Goal: Information Seeking & Learning: Learn about a topic

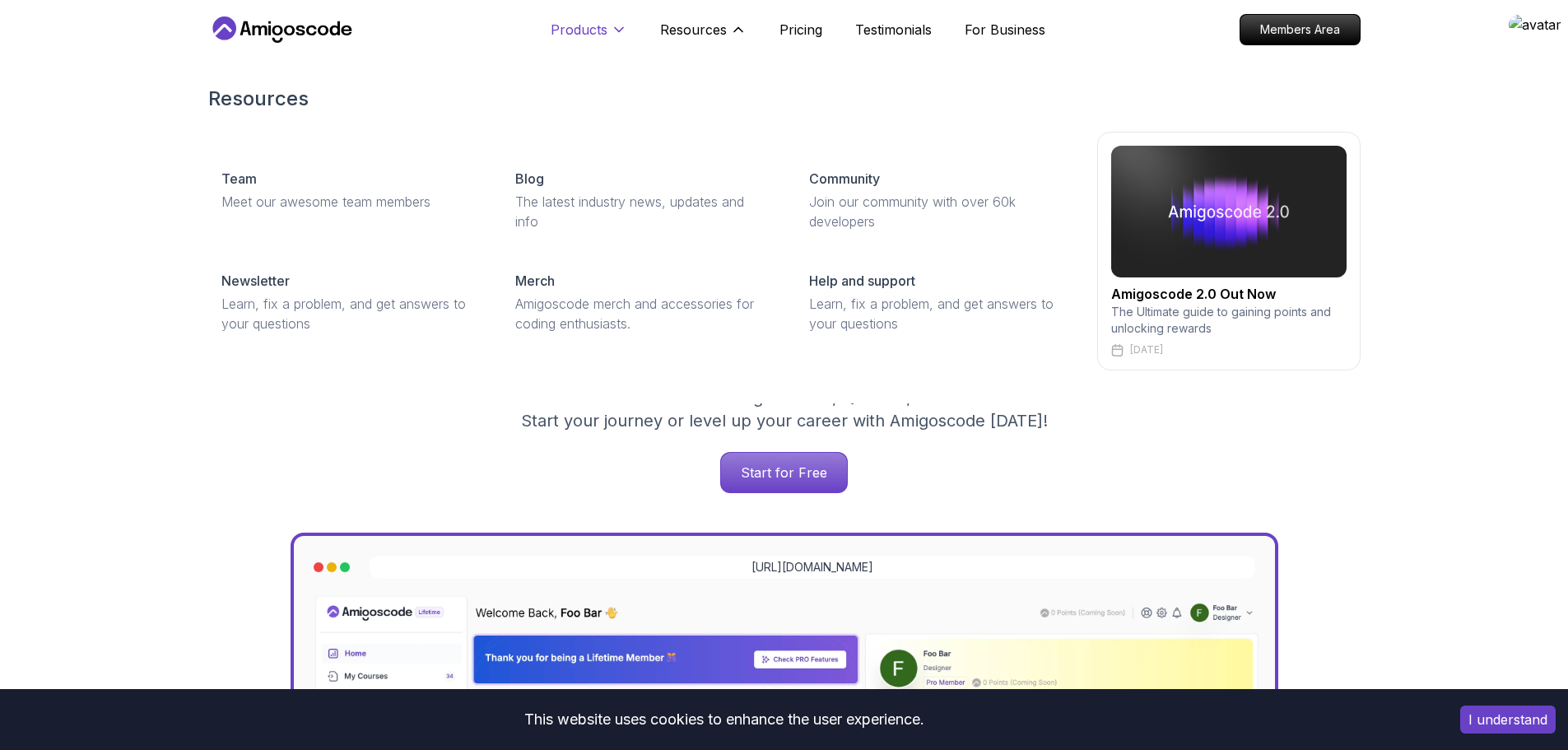
click at [604, 29] on p "Products" at bounding box center [578, 30] width 56 height 20
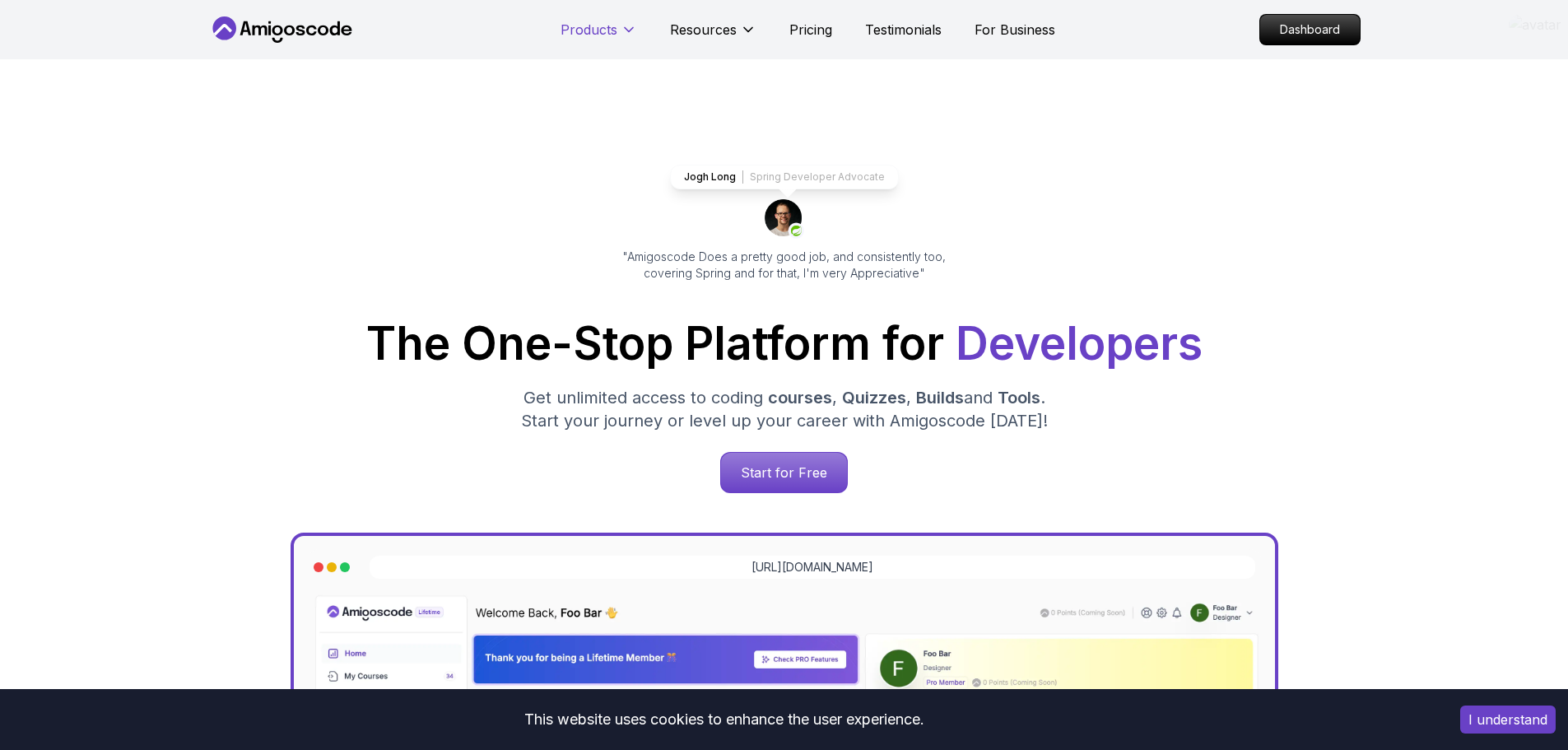
click at [604, 29] on p "Products" at bounding box center [588, 30] width 56 height 20
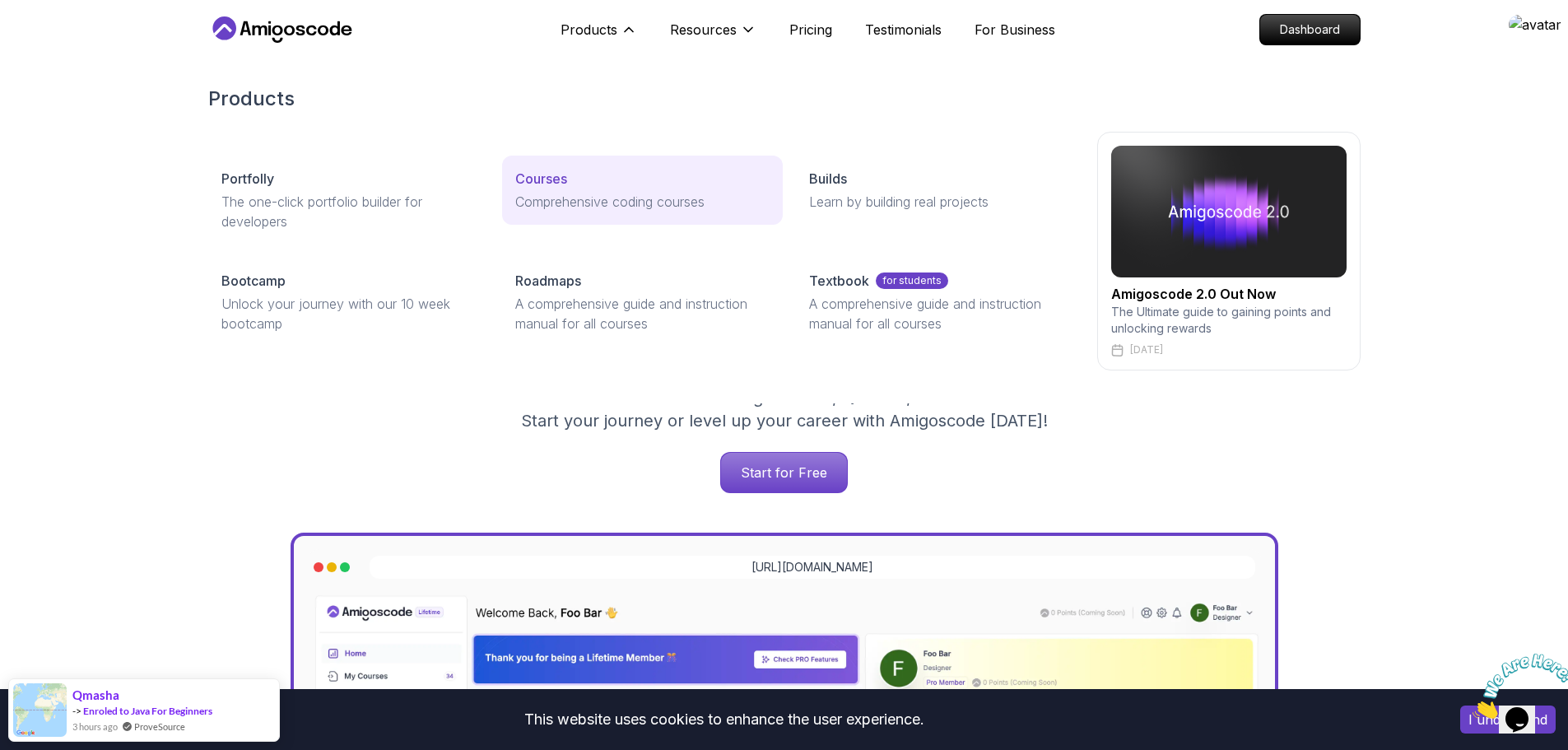
click at [544, 176] on p "Courses" at bounding box center [541, 178] width 52 height 20
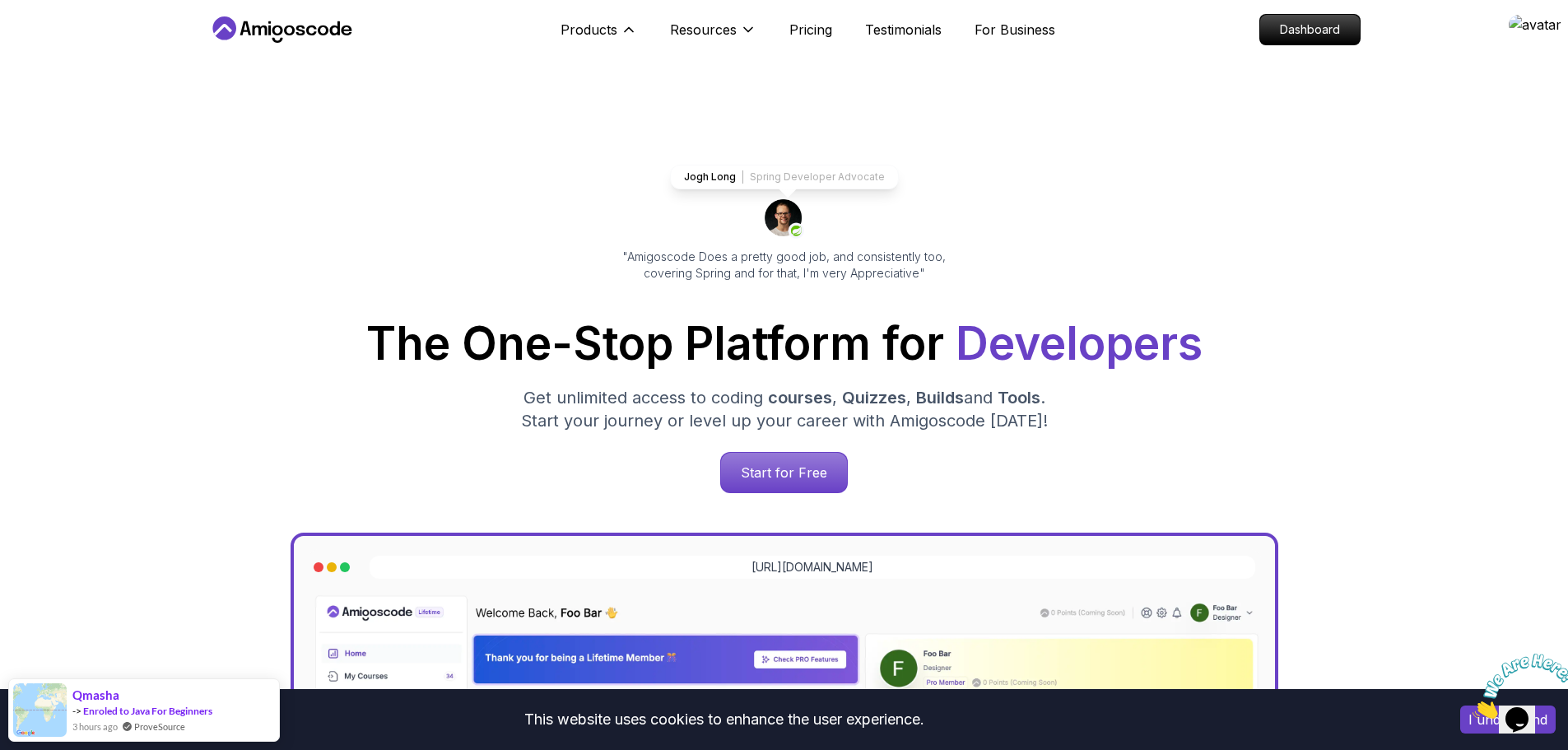
click at [514, 297] on div "Jogh Long Spring Developer Advocate "Amigoscode Does a pretty good job, and con…" at bounding box center [784, 673] width 1152 height 1228
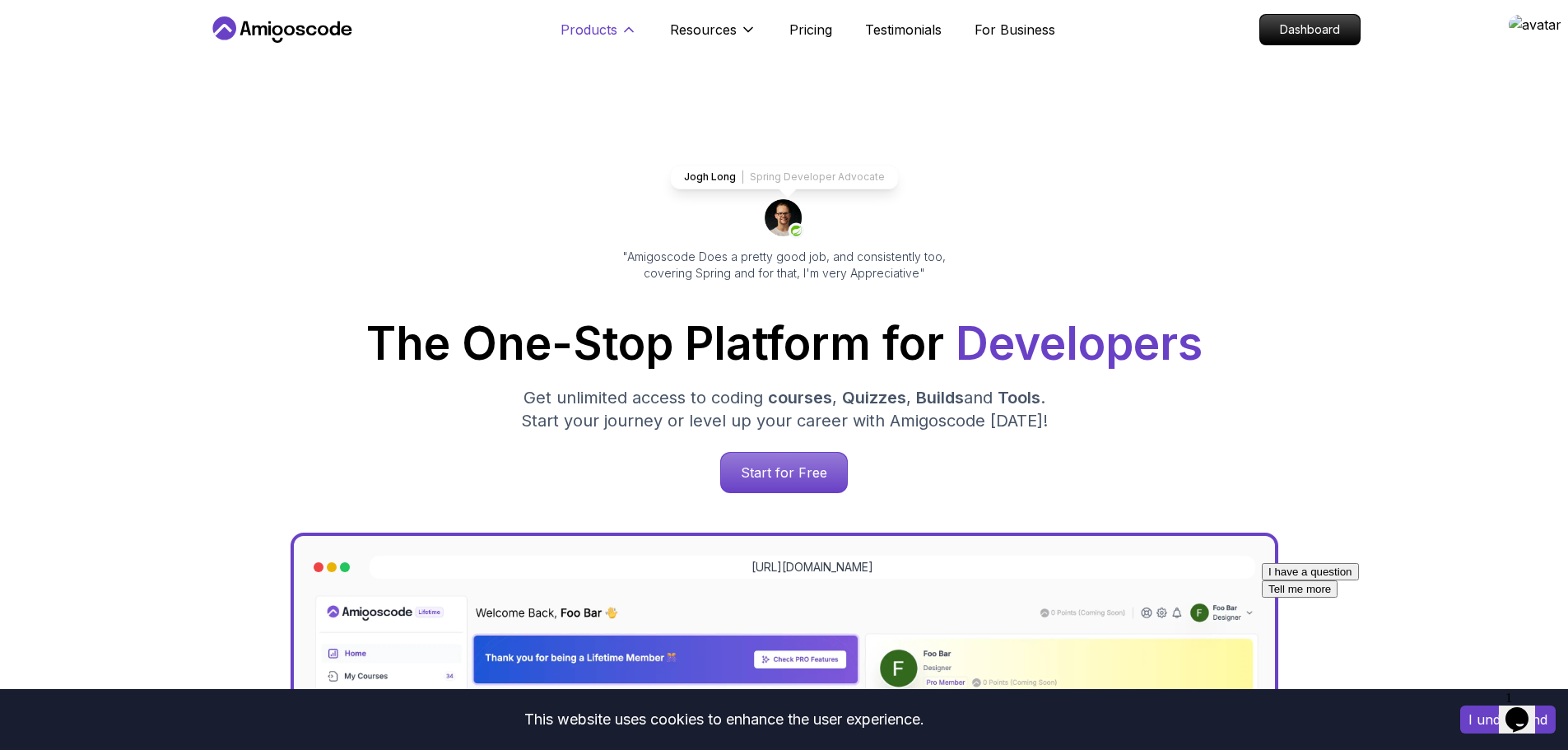
click at [587, 25] on p "Products" at bounding box center [588, 30] width 56 height 20
click at [625, 33] on icon at bounding box center [629, 30] width 16 height 16
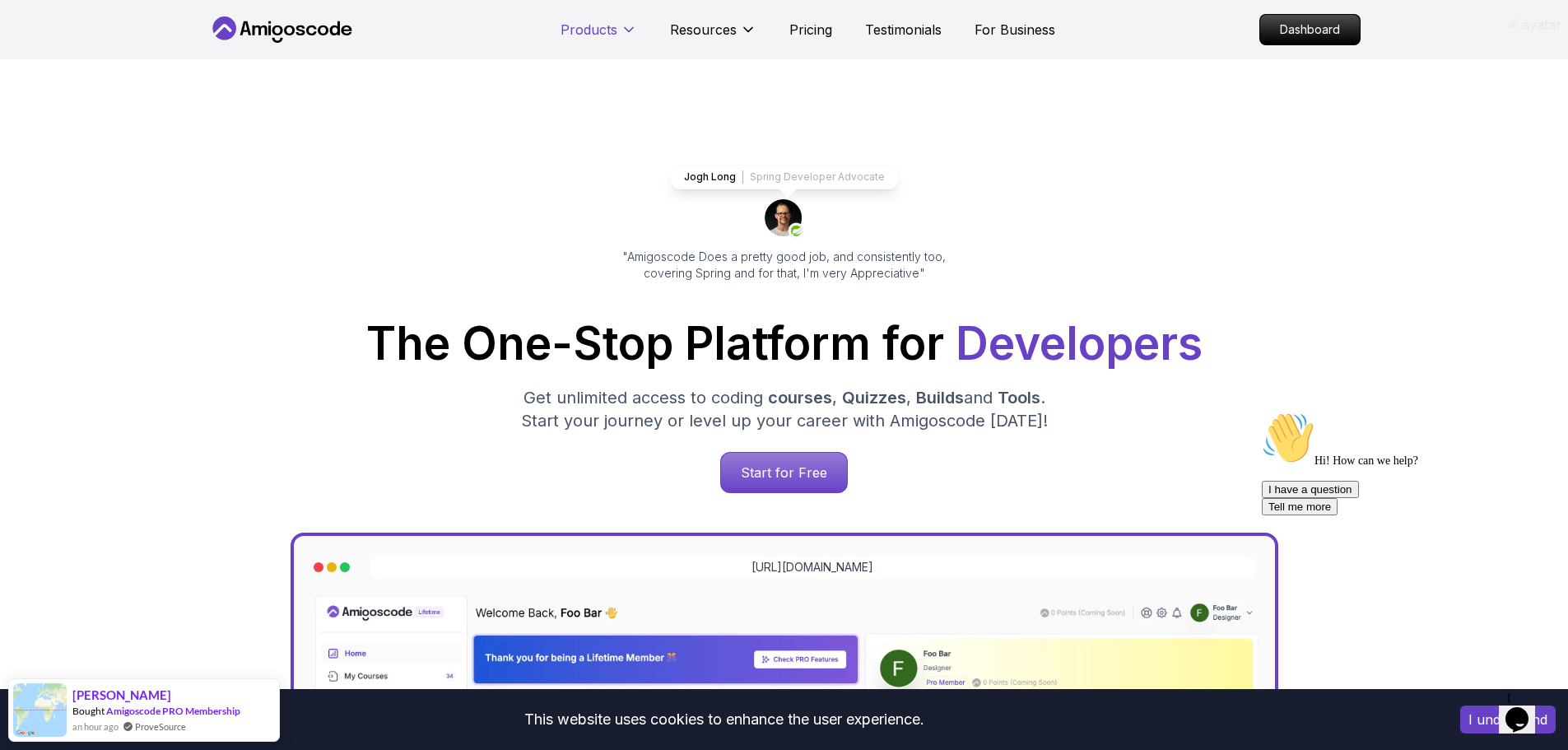
click at [625, 33] on icon at bounding box center [629, 30] width 16 height 16
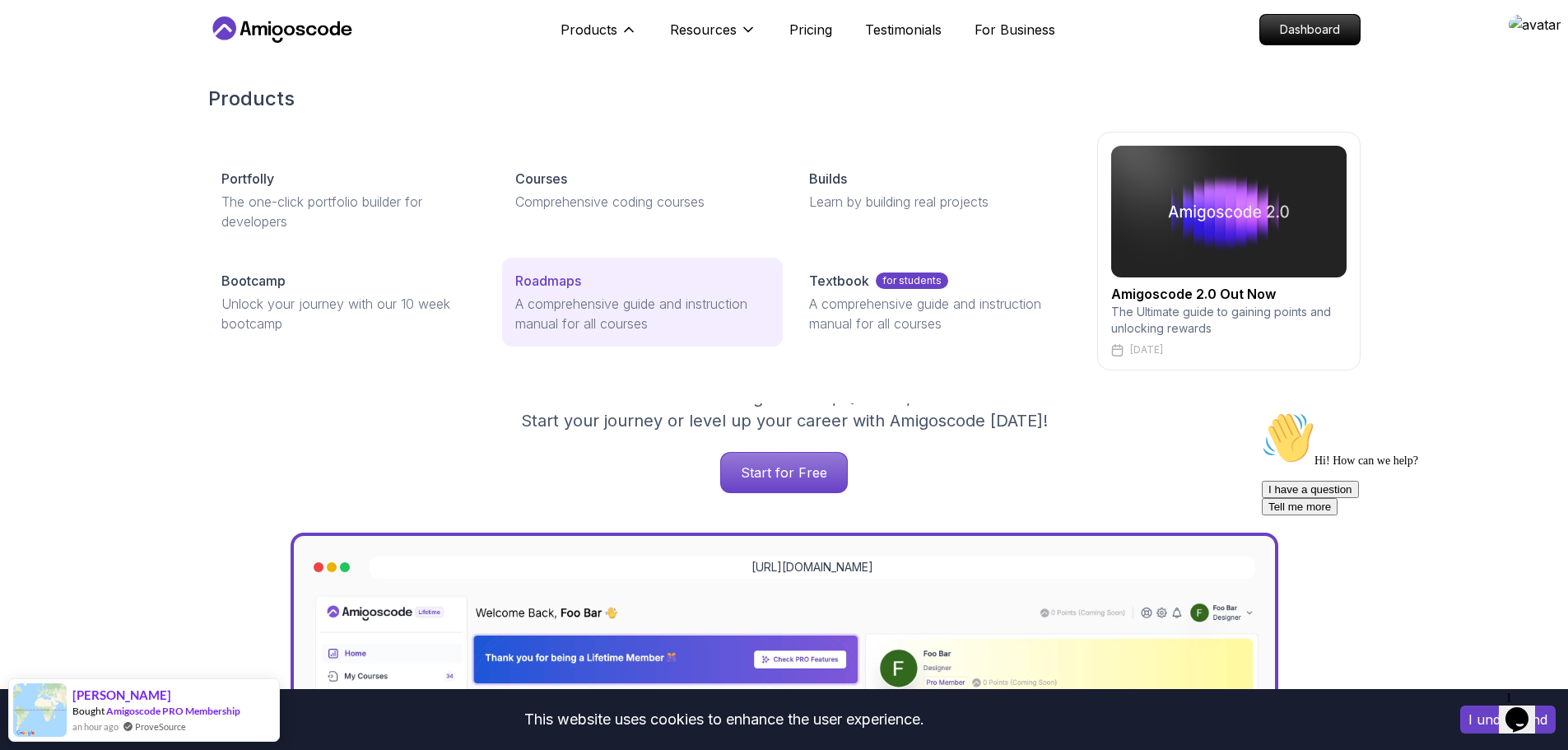
click at [560, 283] on p "Roadmaps" at bounding box center [548, 280] width 66 height 20
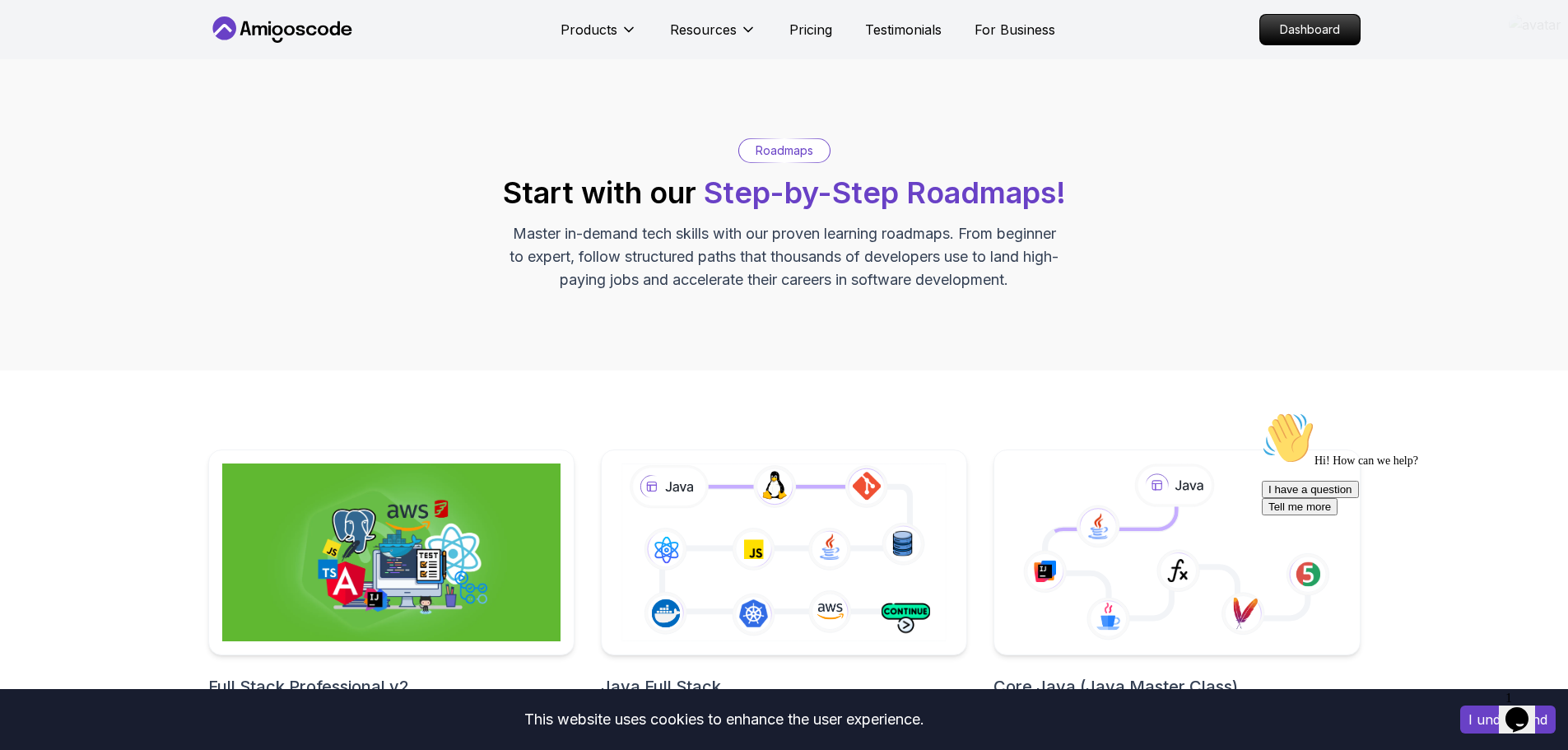
scroll to position [495, 0]
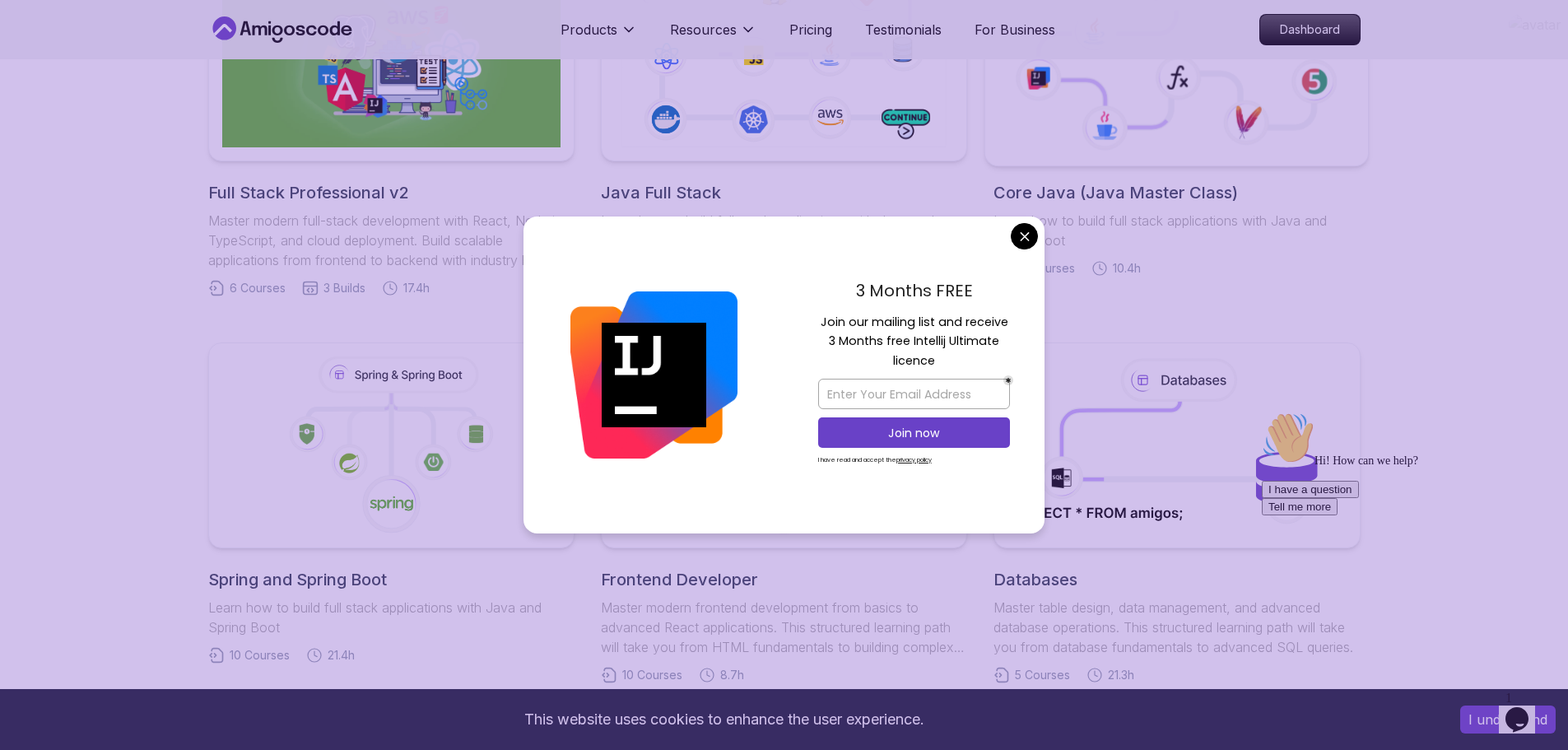
click at [1026, 240] on div "3 Months FREE Join our mailing list and receive 3 Months free Intellij Ultimate…" at bounding box center [784, 375] width 521 height 318
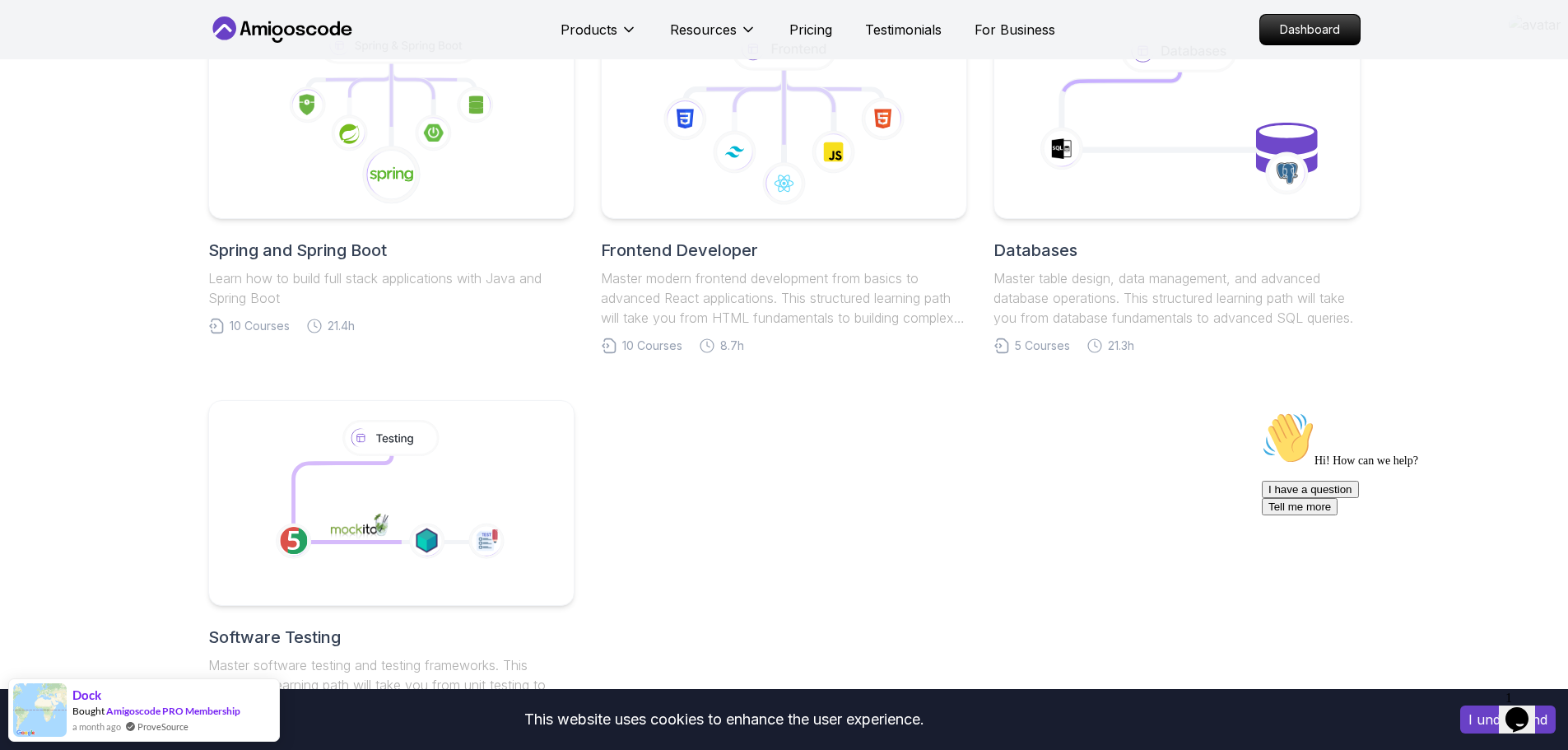
scroll to position [577, 0]
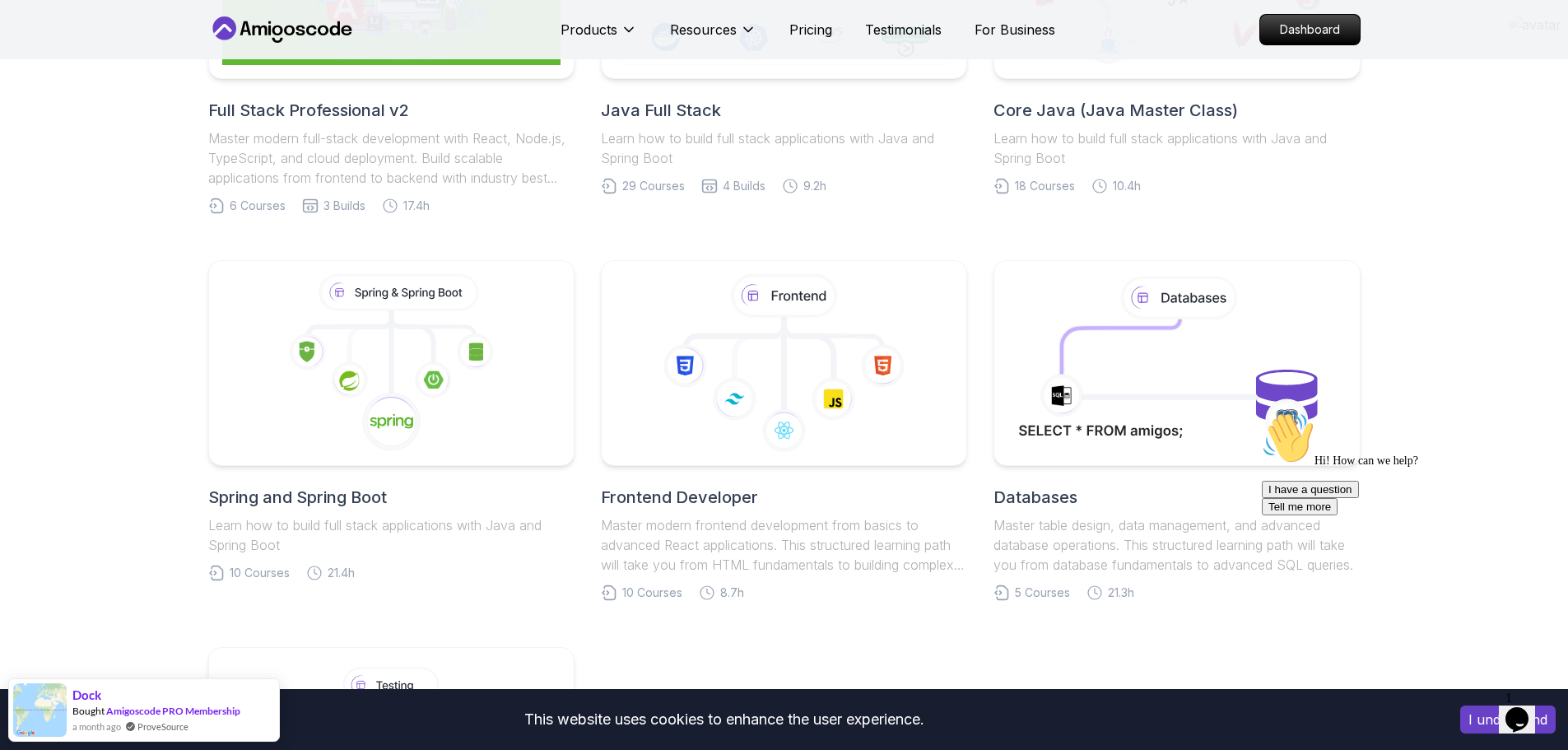
click at [310, 508] on h2 "Spring and Spring Boot" at bounding box center [391, 497] width 366 height 23
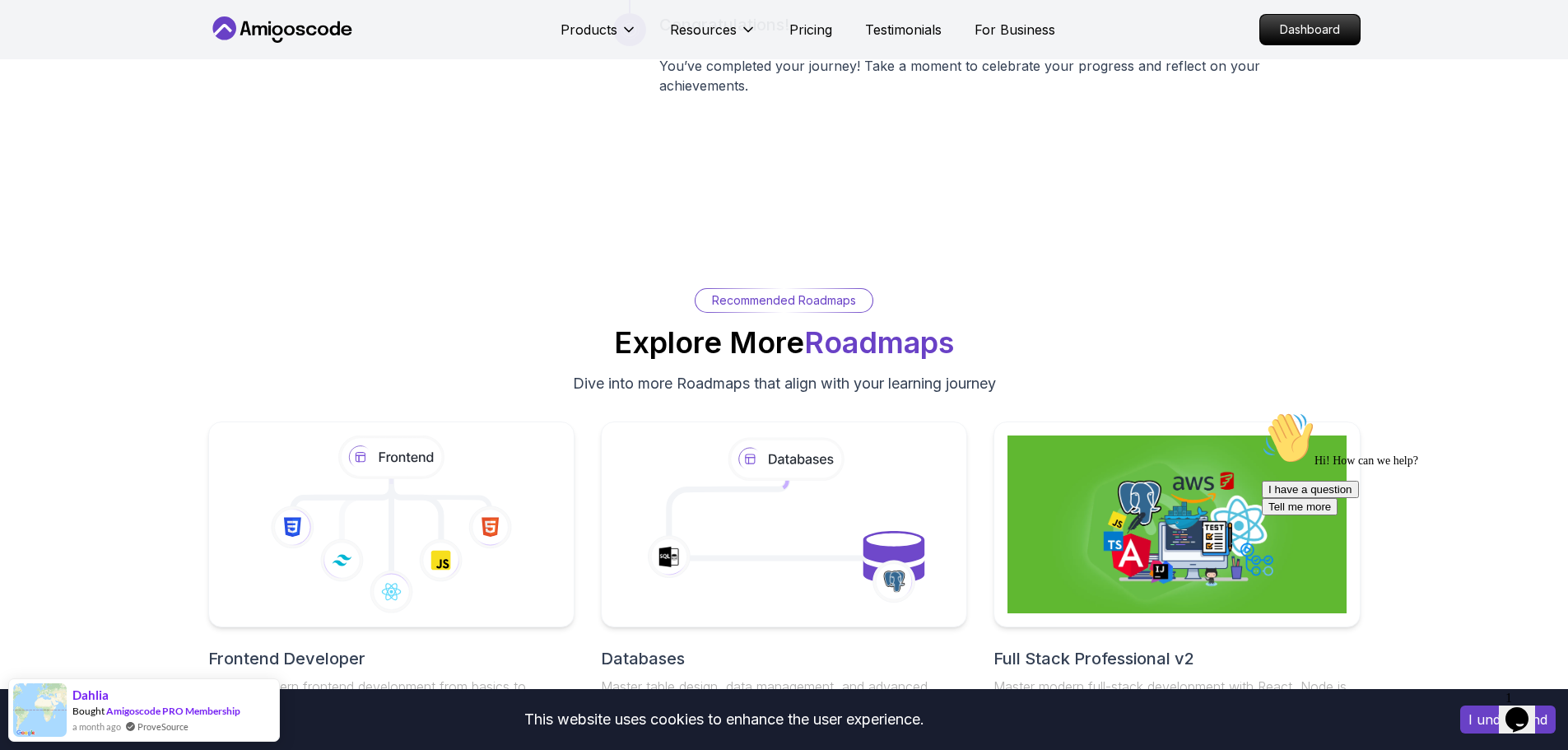
scroll to position [3625, 0]
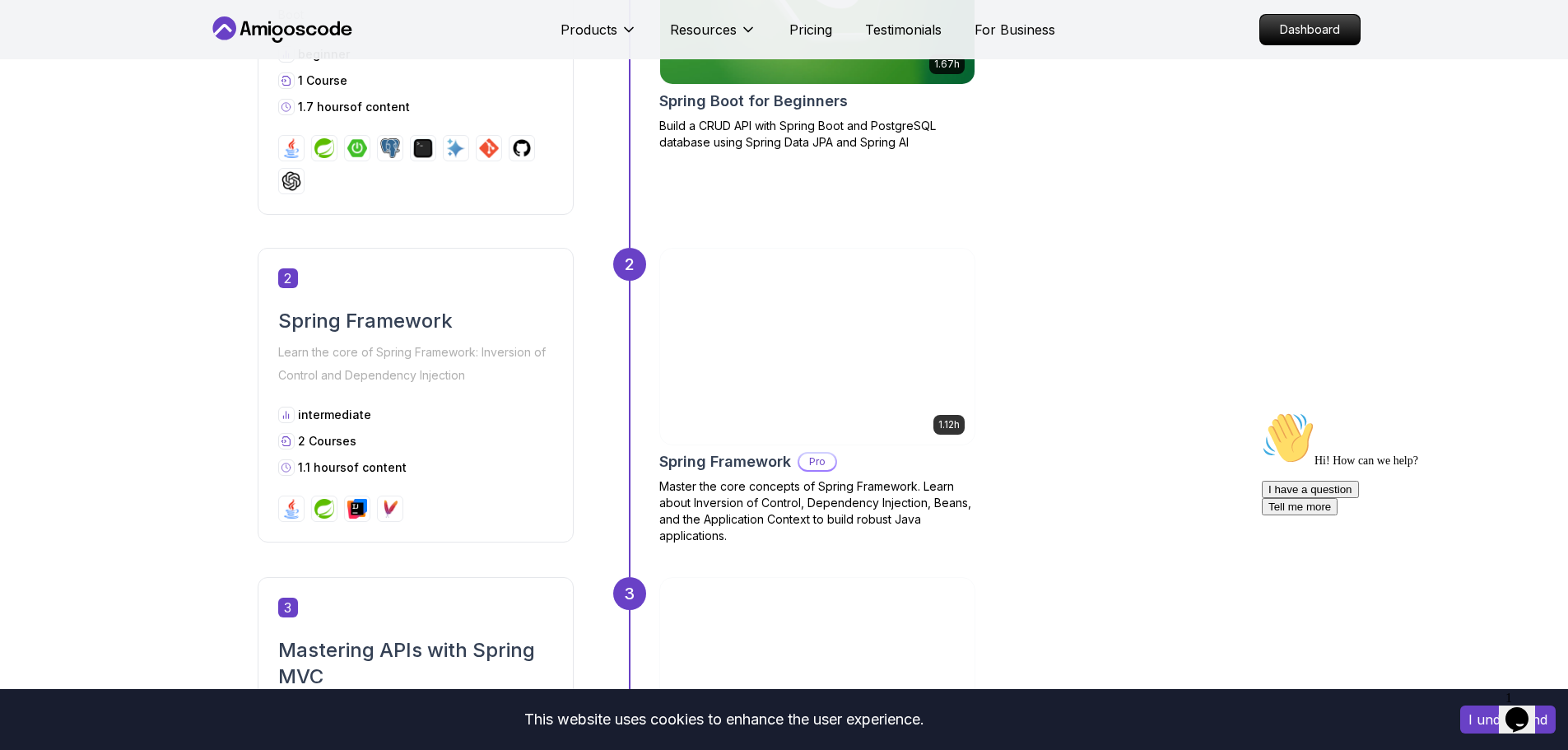
scroll to position [495, 0]
